Goal: Communication & Community: Participate in discussion

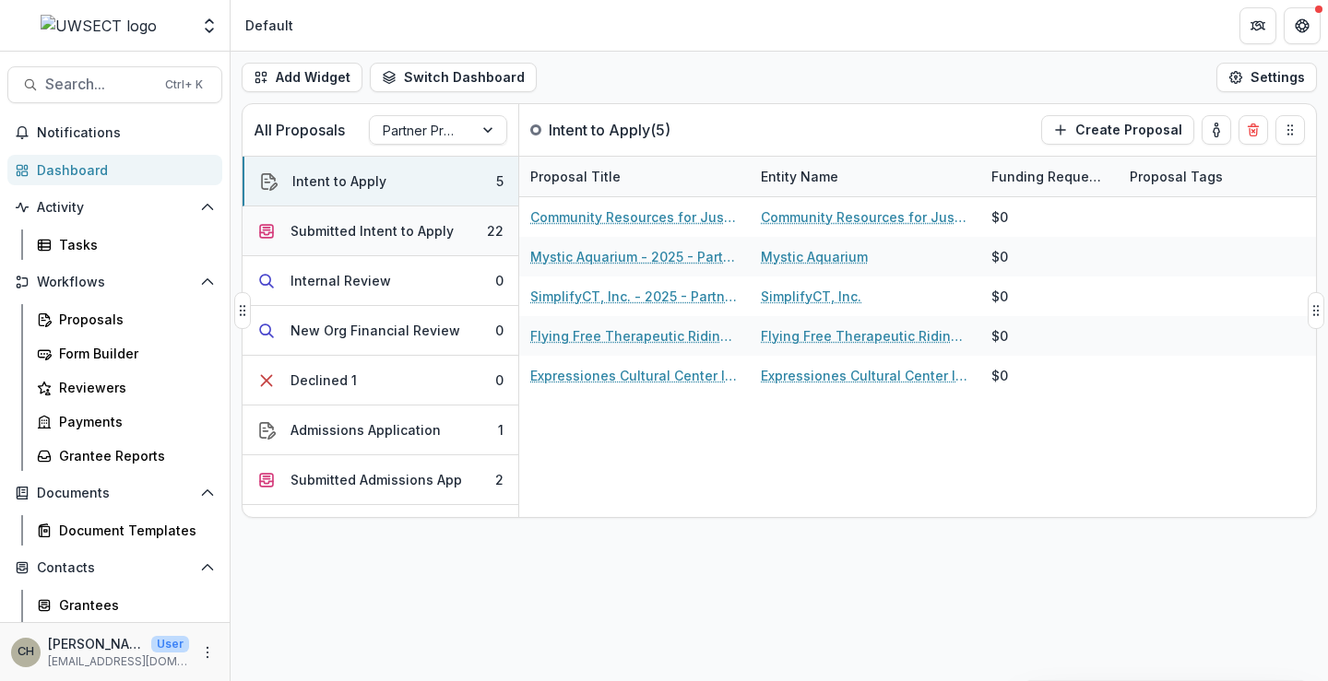
click at [352, 239] on div "Submitted Intent to Apply" at bounding box center [371, 230] width 163 height 19
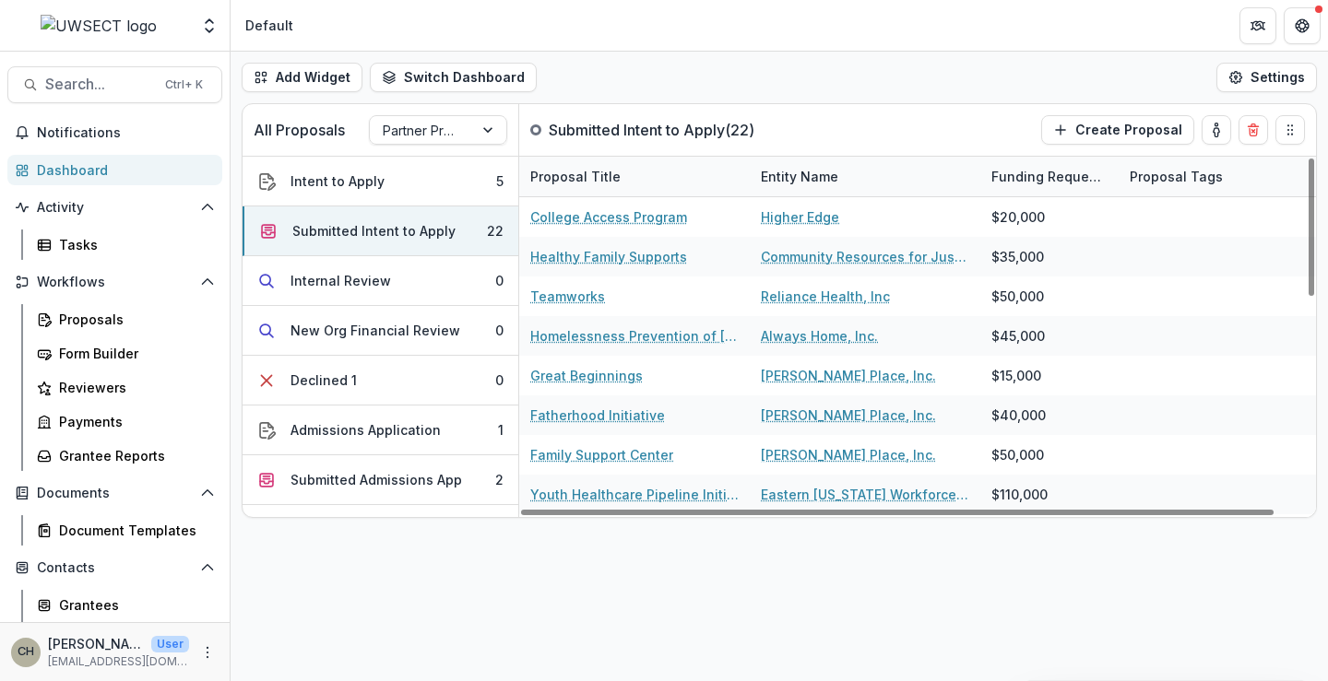
click at [63, 174] on div "Dashboard" at bounding box center [122, 169] width 171 height 19
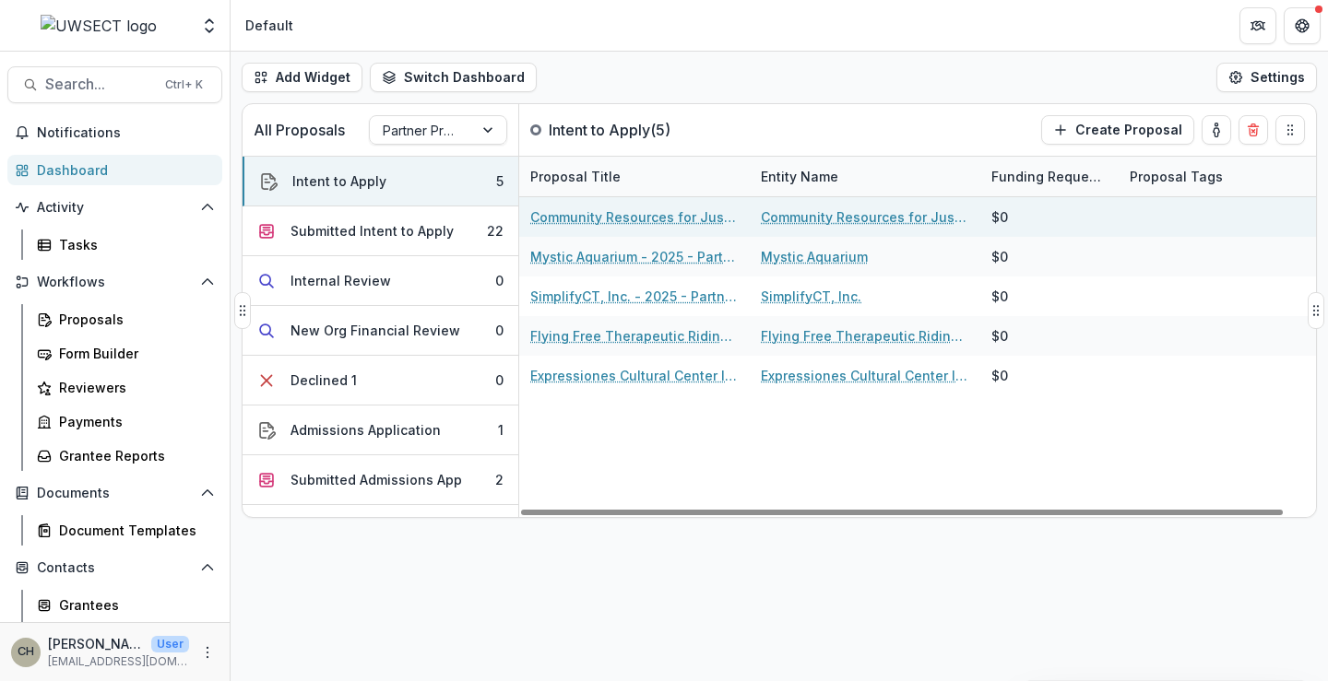
click at [645, 216] on link "Community Resources for Justice - 2025 - Partner Program Intent to Apply" at bounding box center [634, 216] width 208 height 19
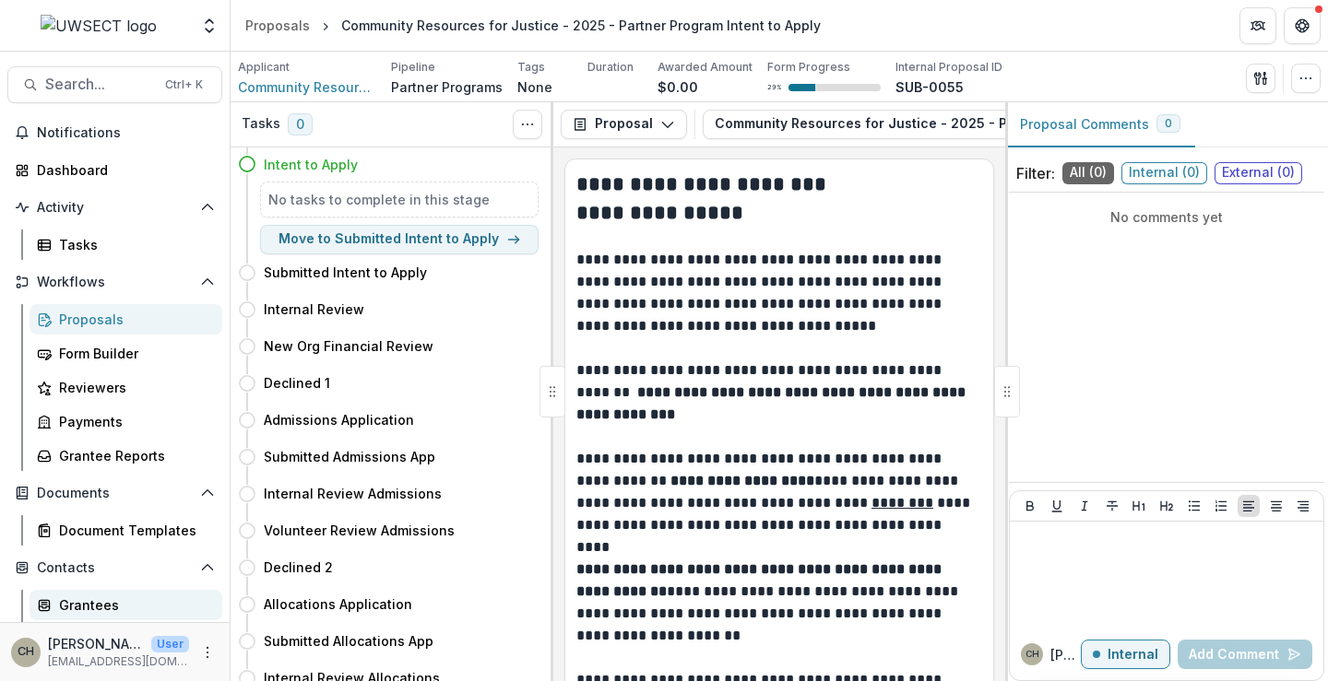
click at [82, 610] on div "Grantees" at bounding box center [133, 605] width 148 height 19
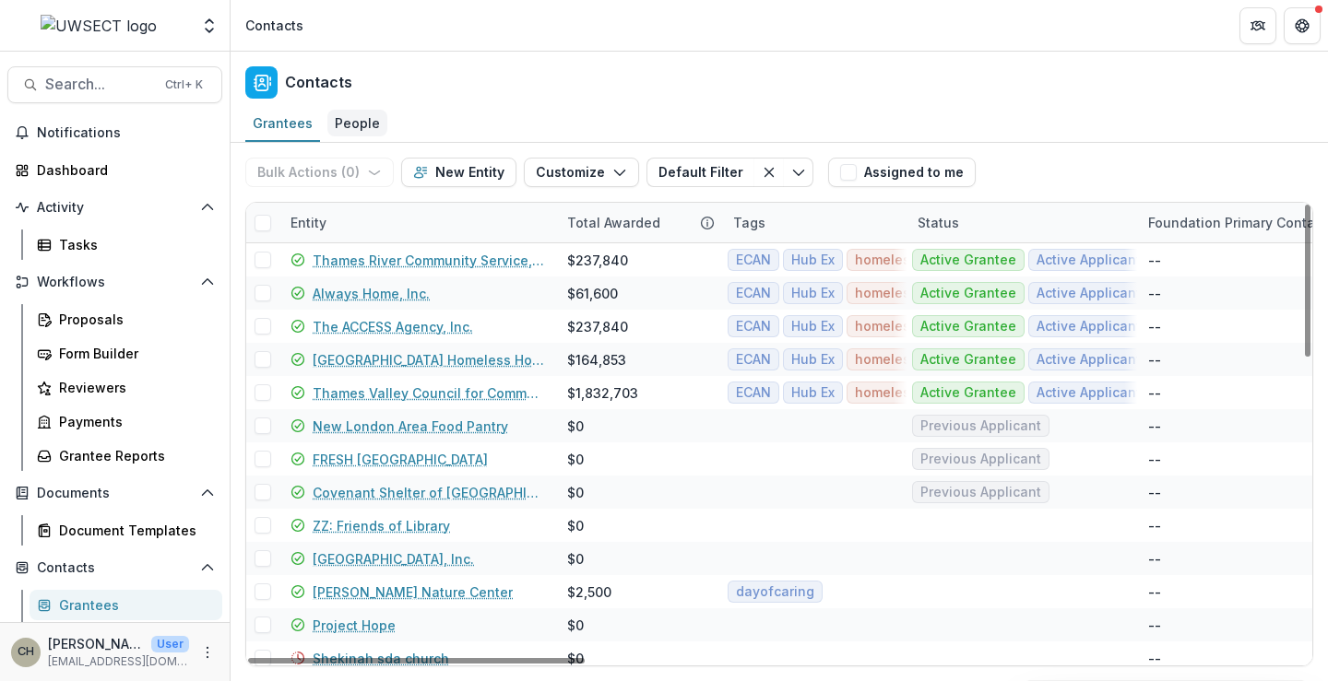
click at [359, 124] on div "People" at bounding box center [357, 123] width 60 height 27
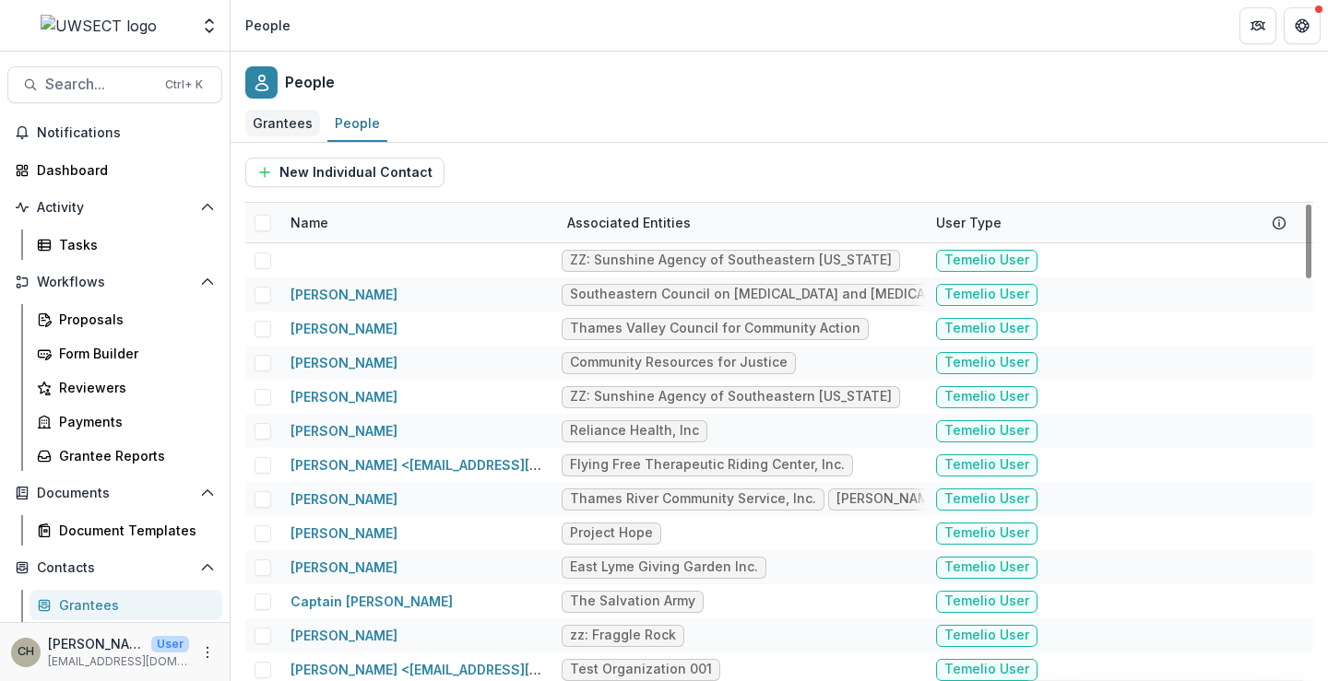
click at [289, 121] on div "Grantees" at bounding box center [282, 123] width 75 height 27
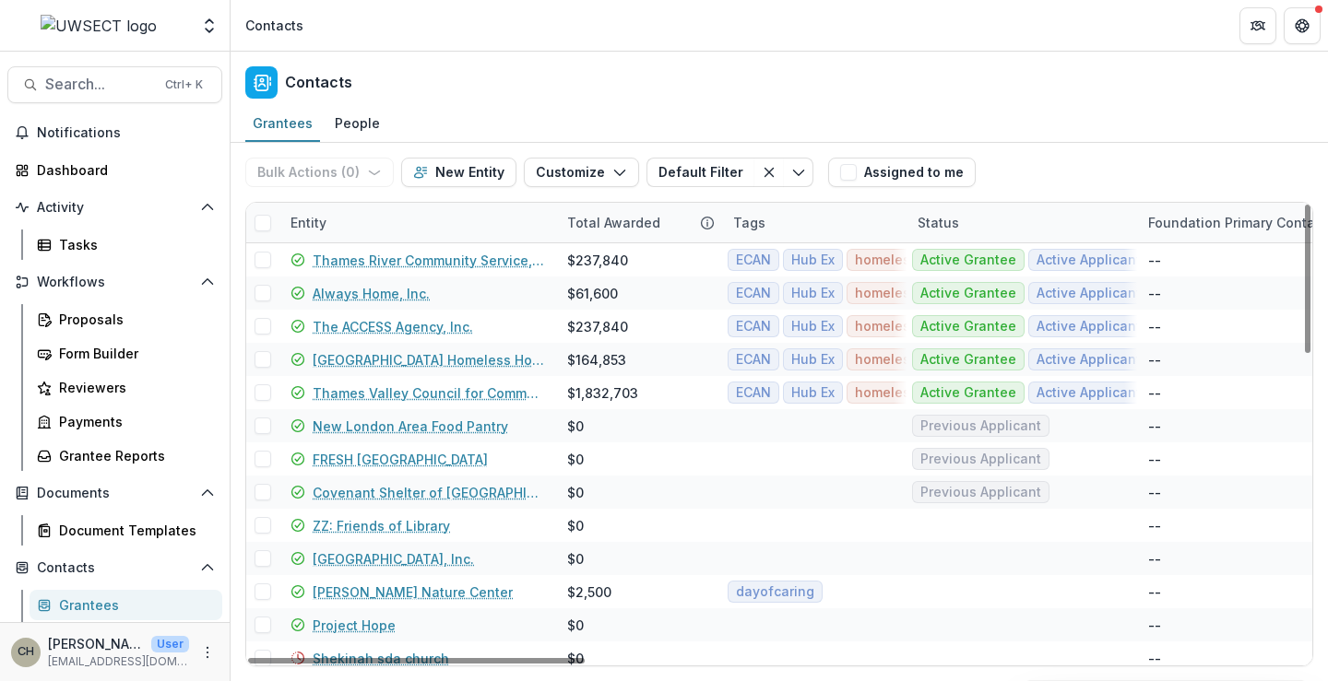
click at [390, 220] on div "Entity" at bounding box center [417, 223] width 277 height 40
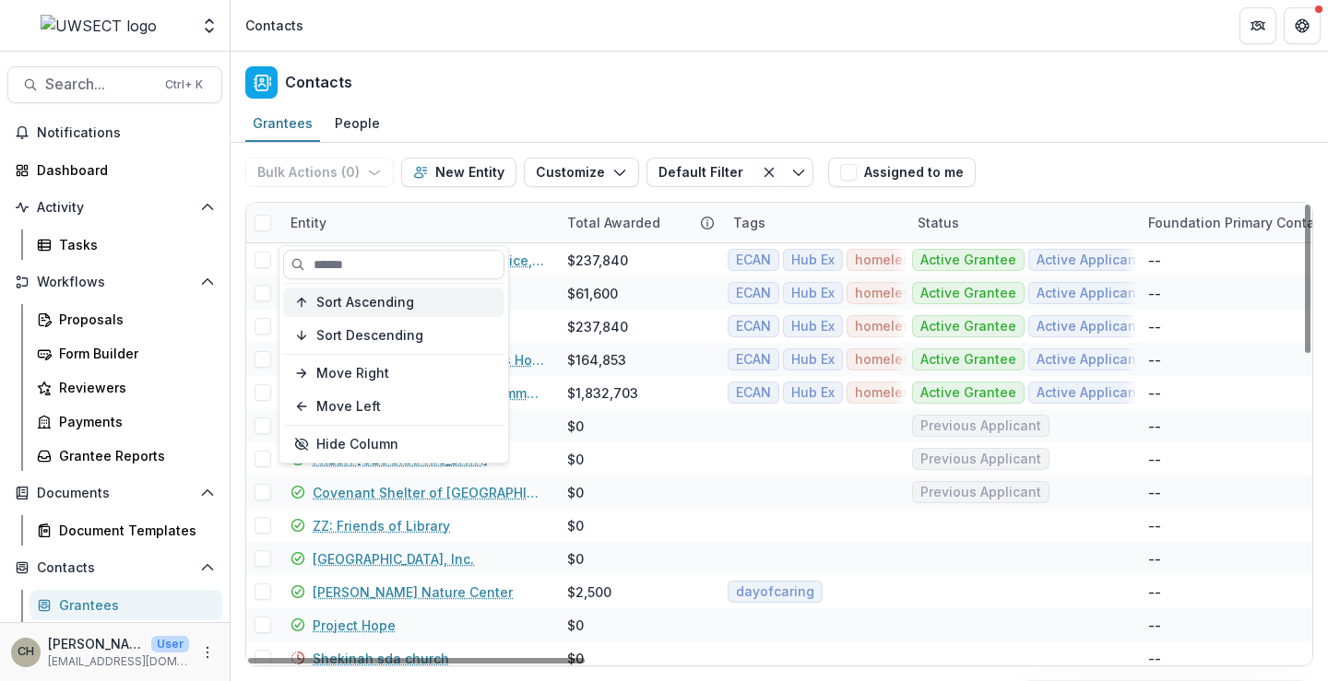
click at [383, 305] on span "Sort Ascending" at bounding box center [365, 303] width 98 height 16
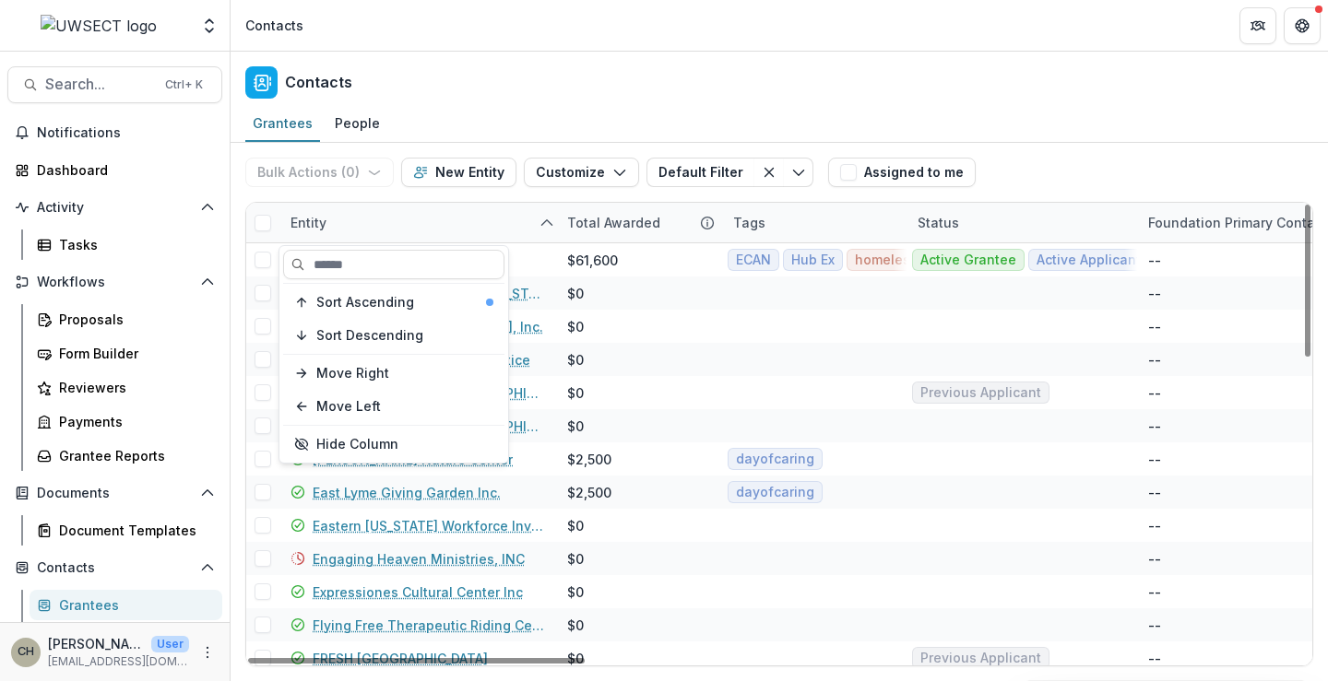
click at [435, 208] on div "Entity" at bounding box center [417, 223] width 277 height 40
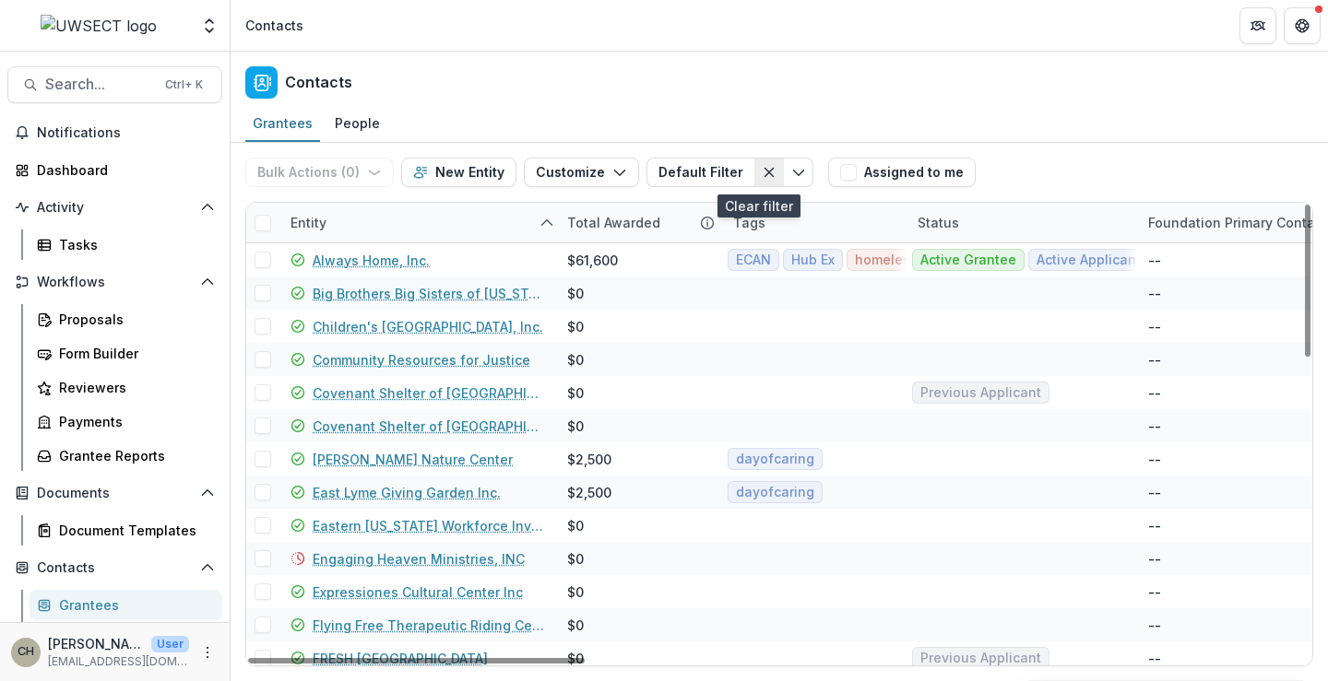
click at [754, 162] on button "Clear filter" at bounding box center [769, 173] width 30 height 30
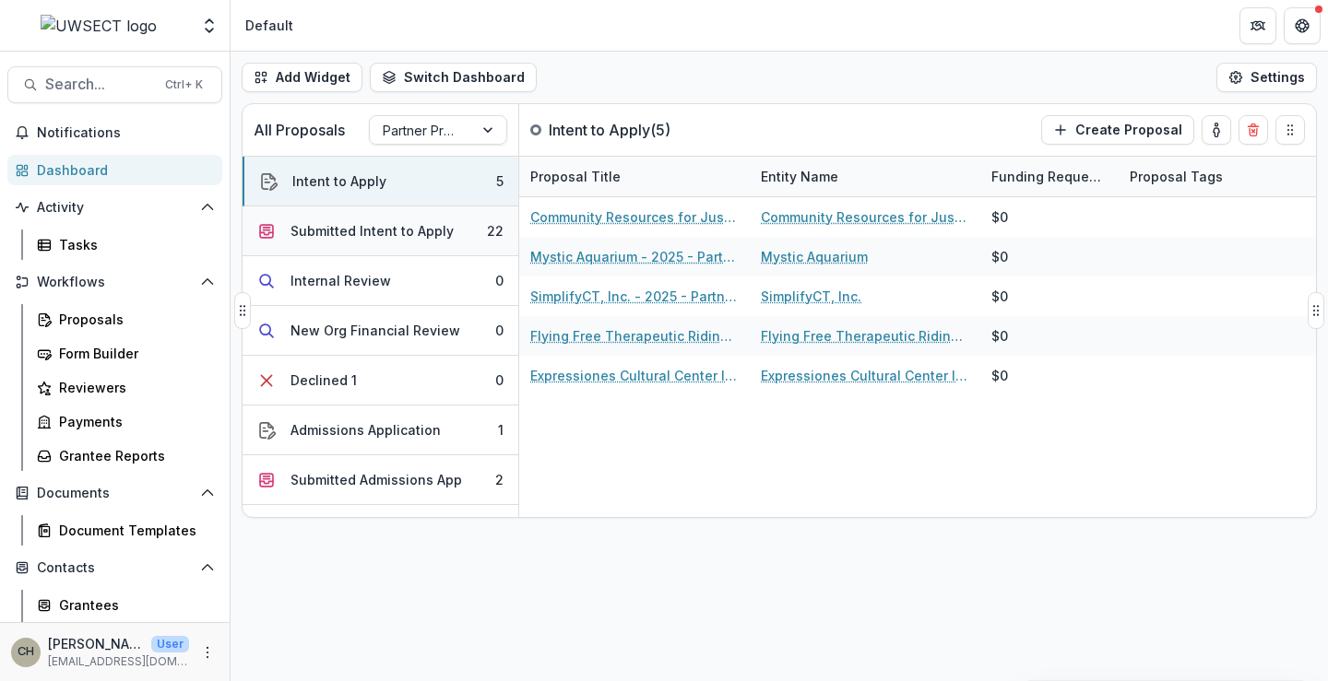
click at [410, 229] on div "Submitted Intent to Apply" at bounding box center [371, 230] width 163 height 19
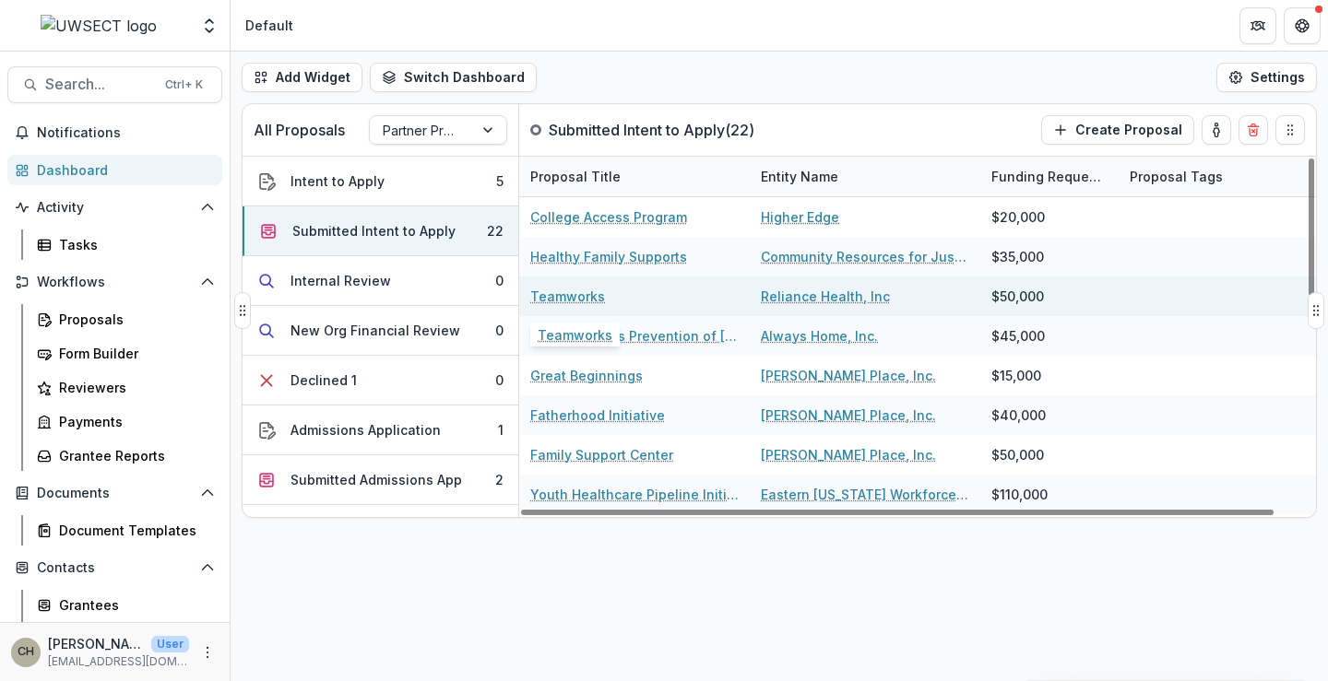
click at [583, 294] on link "Teamworks" at bounding box center [567, 296] width 75 height 19
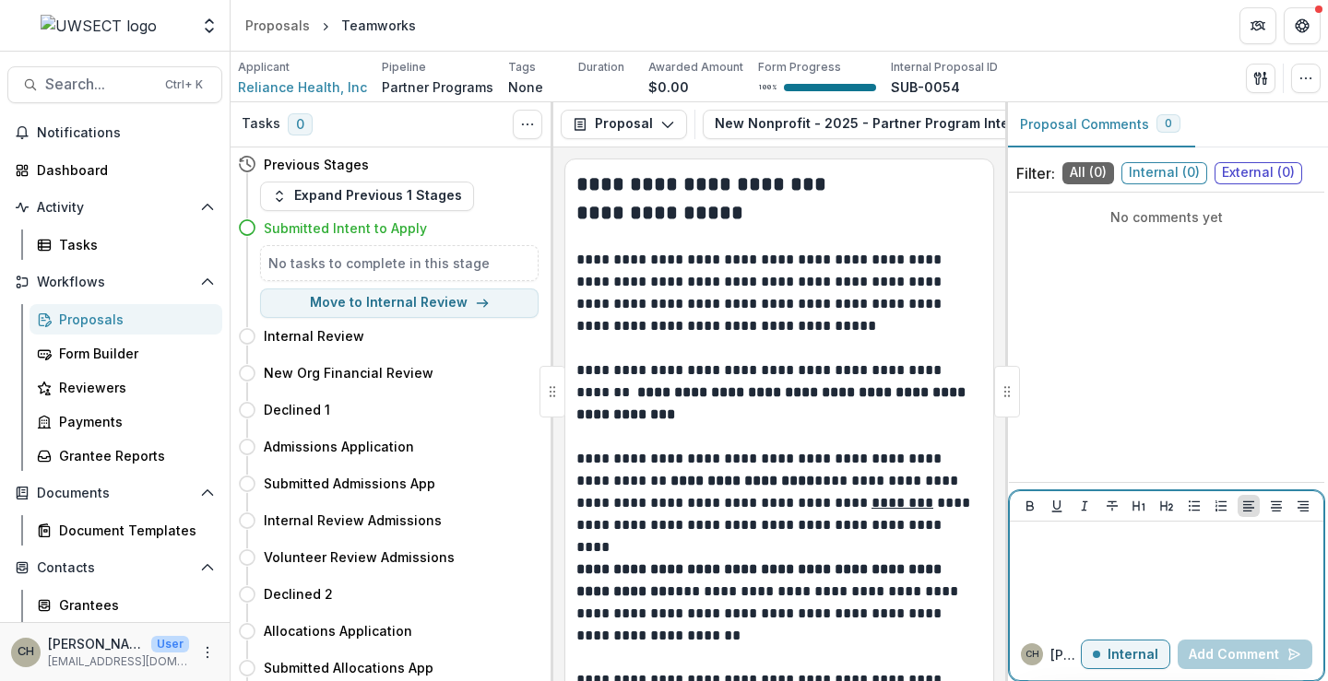
click at [1052, 565] on div at bounding box center [1166, 575] width 299 height 92
click at [1130, 658] on p "Internal" at bounding box center [1132, 655] width 51 height 16
click at [1117, 585] on div at bounding box center [1166, 575] width 299 height 92
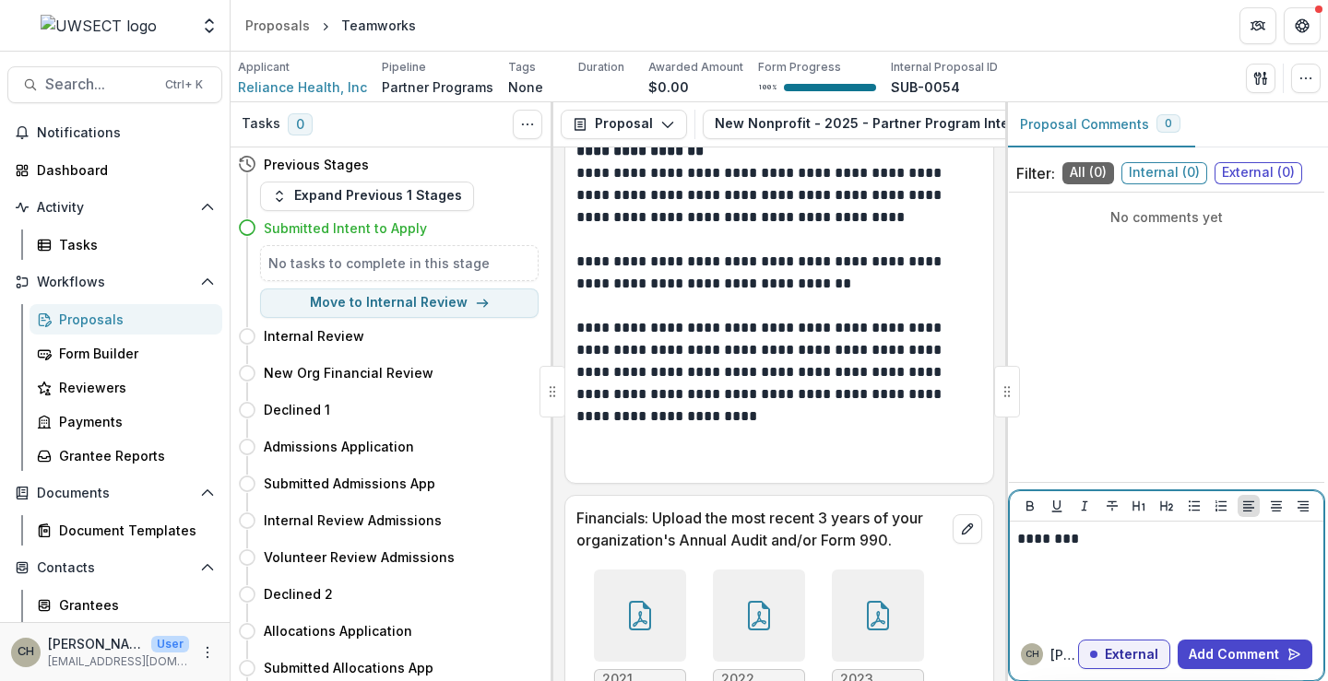
scroll to position [1969, 0]
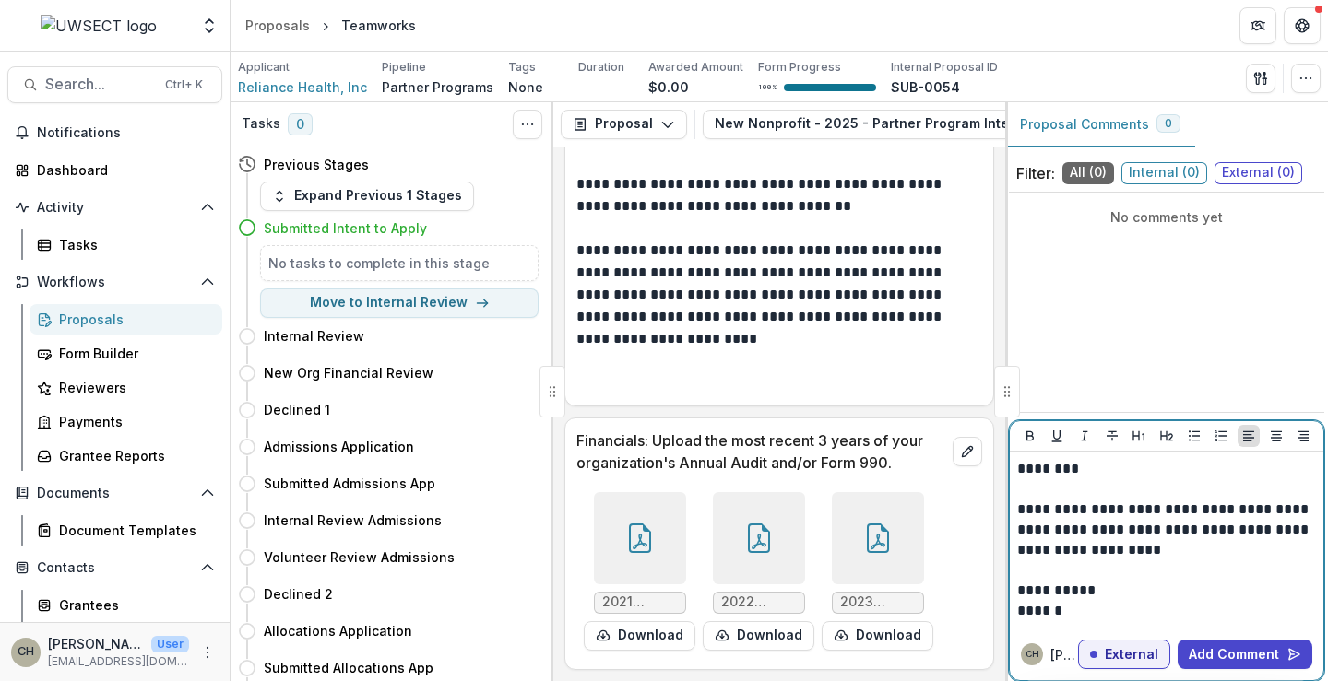
click at [1177, 560] on p "**********" at bounding box center [1166, 530] width 299 height 61
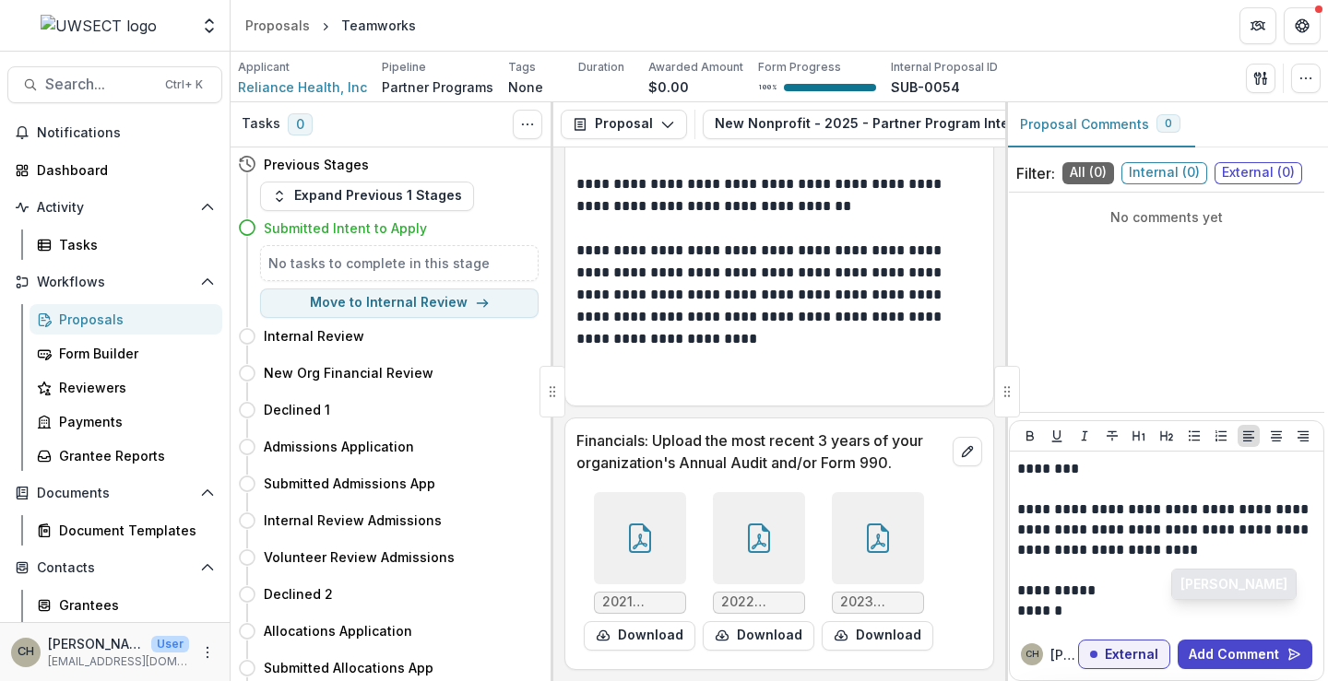
click at [1200, 592] on button "Mike Van Vlaenderen" at bounding box center [1234, 585] width 124 height 30
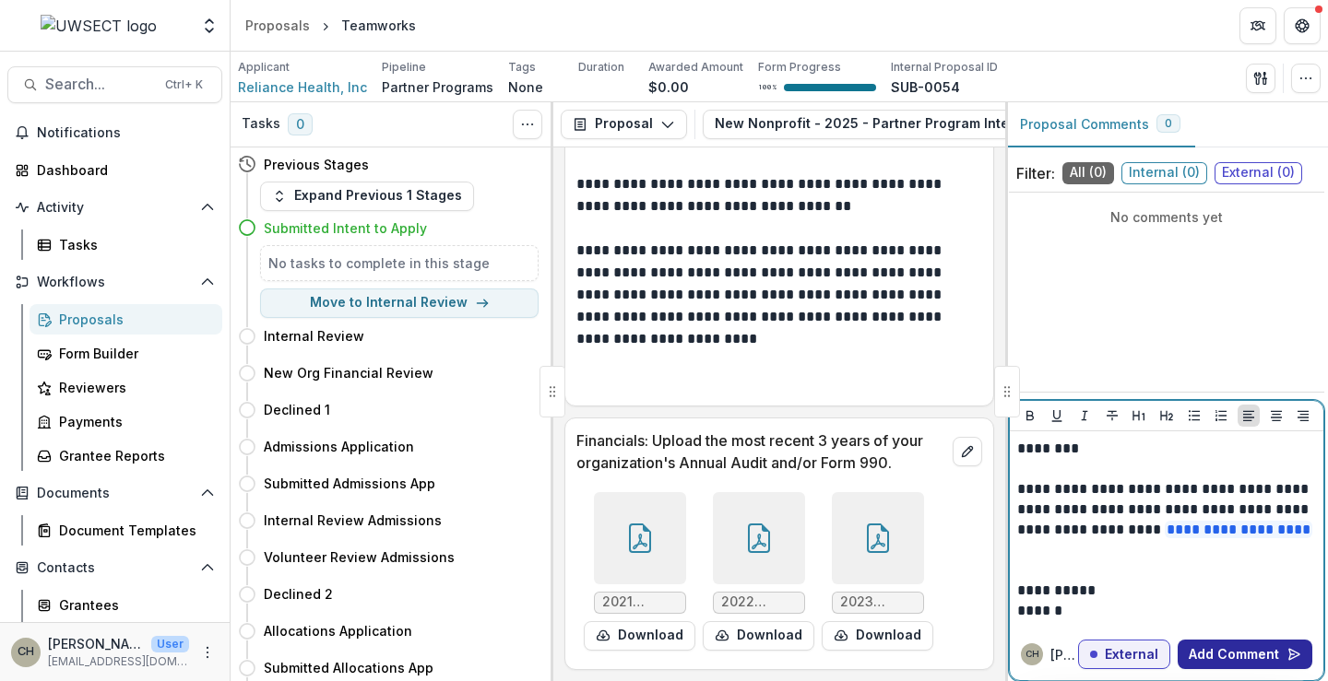
click at [1244, 651] on button "Add Comment" at bounding box center [1244, 655] width 135 height 30
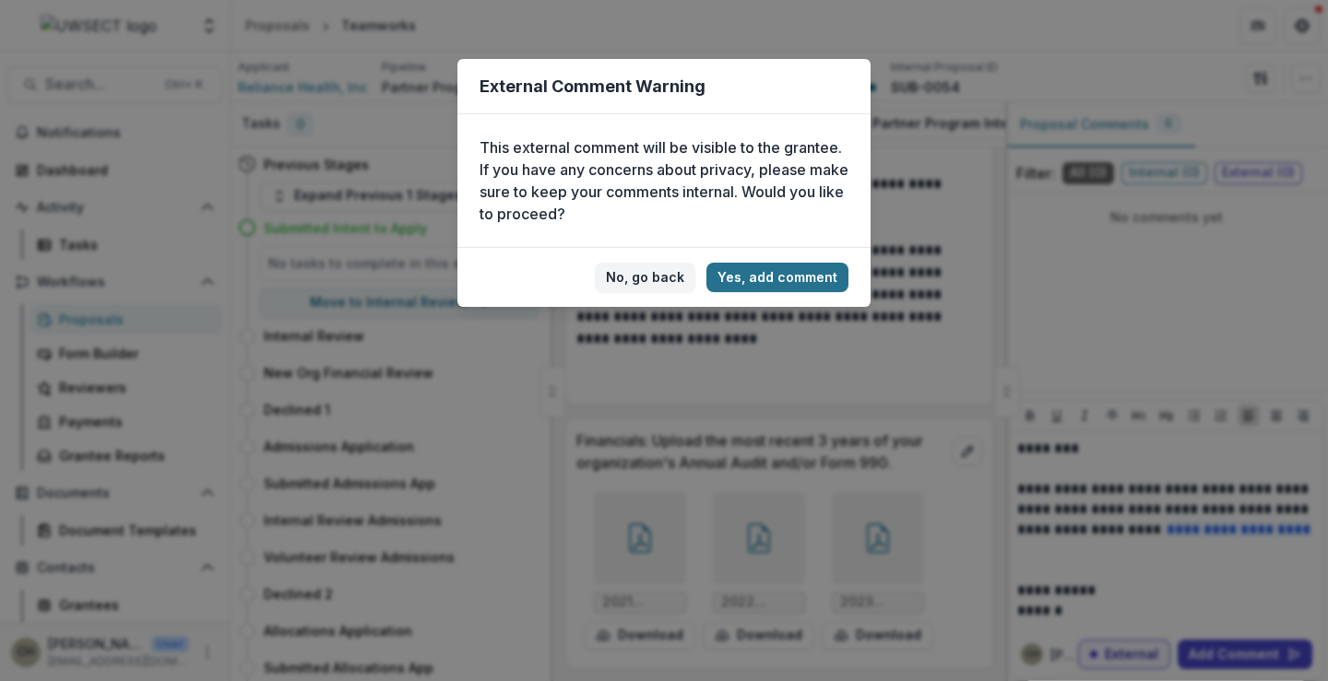
click at [771, 277] on button "Yes, add comment" at bounding box center [777, 278] width 142 height 30
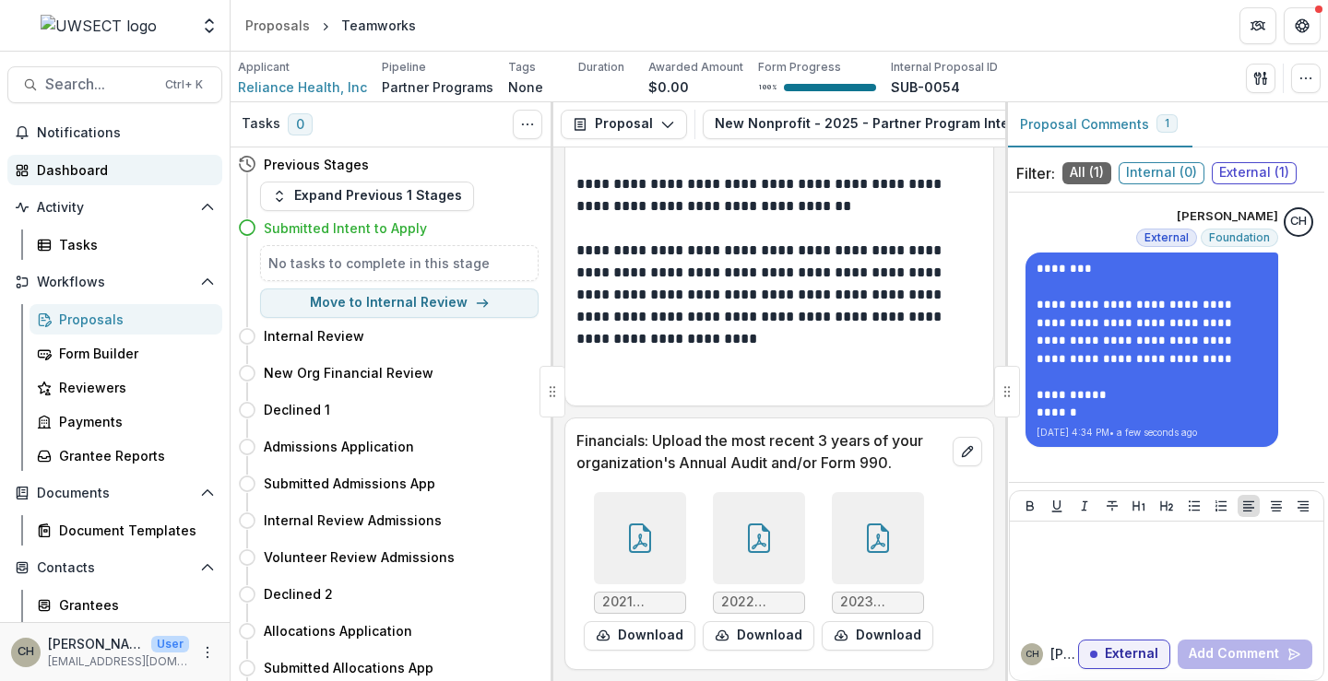
click at [58, 167] on div "Dashboard" at bounding box center [122, 169] width 171 height 19
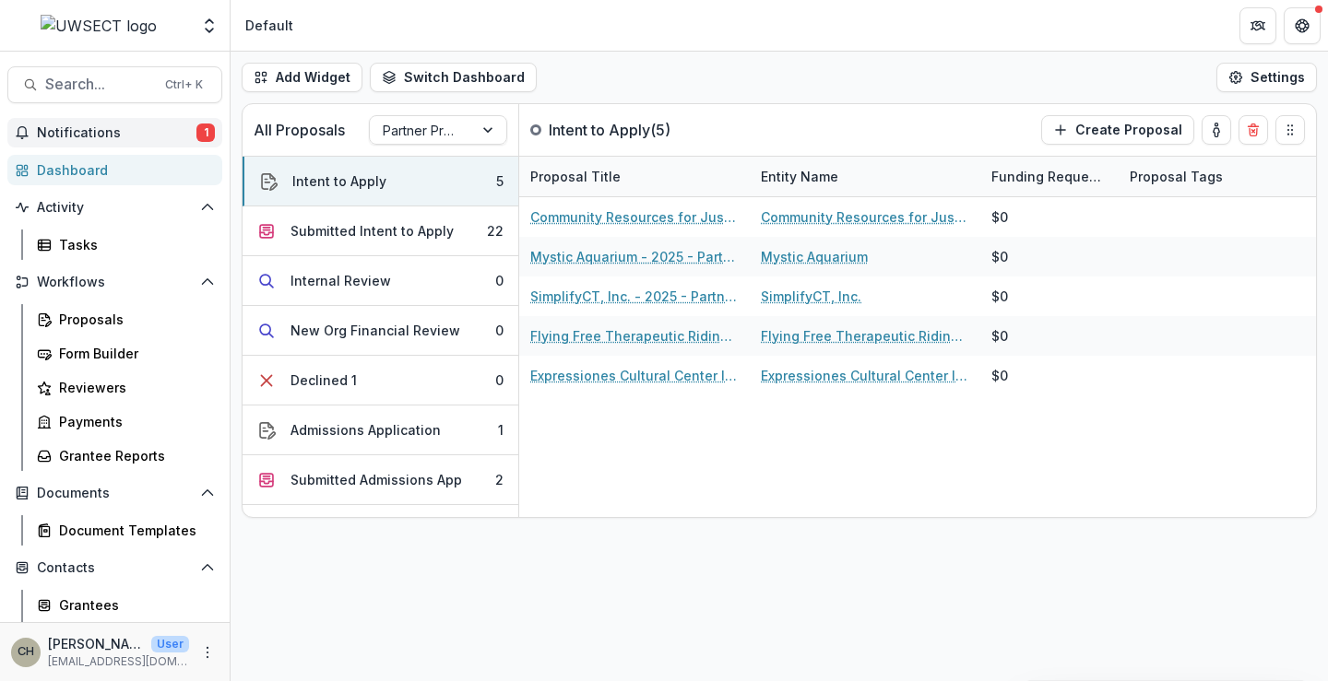
click at [105, 131] on span "Notifications" at bounding box center [117, 133] width 160 height 16
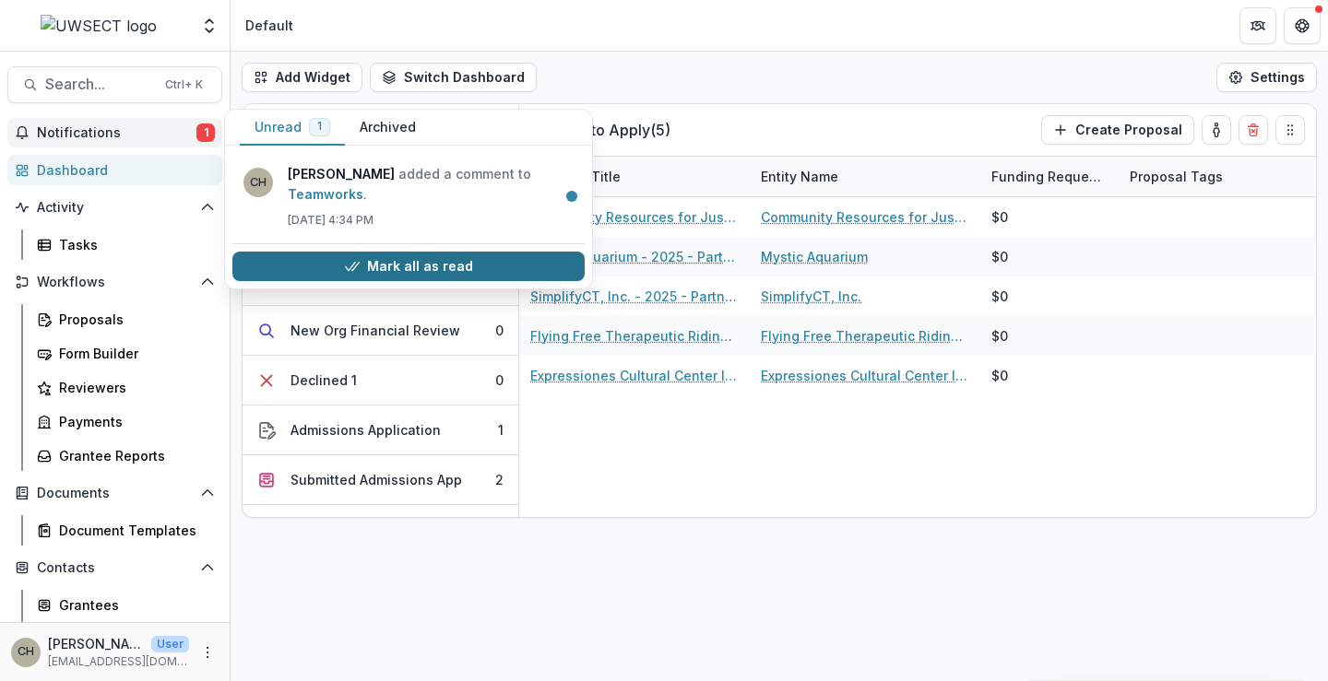
click at [451, 252] on button "Mark all as read" at bounding box center [408, 267] width 352 height 30
